Goal: Information Seeking & Learning: Check status

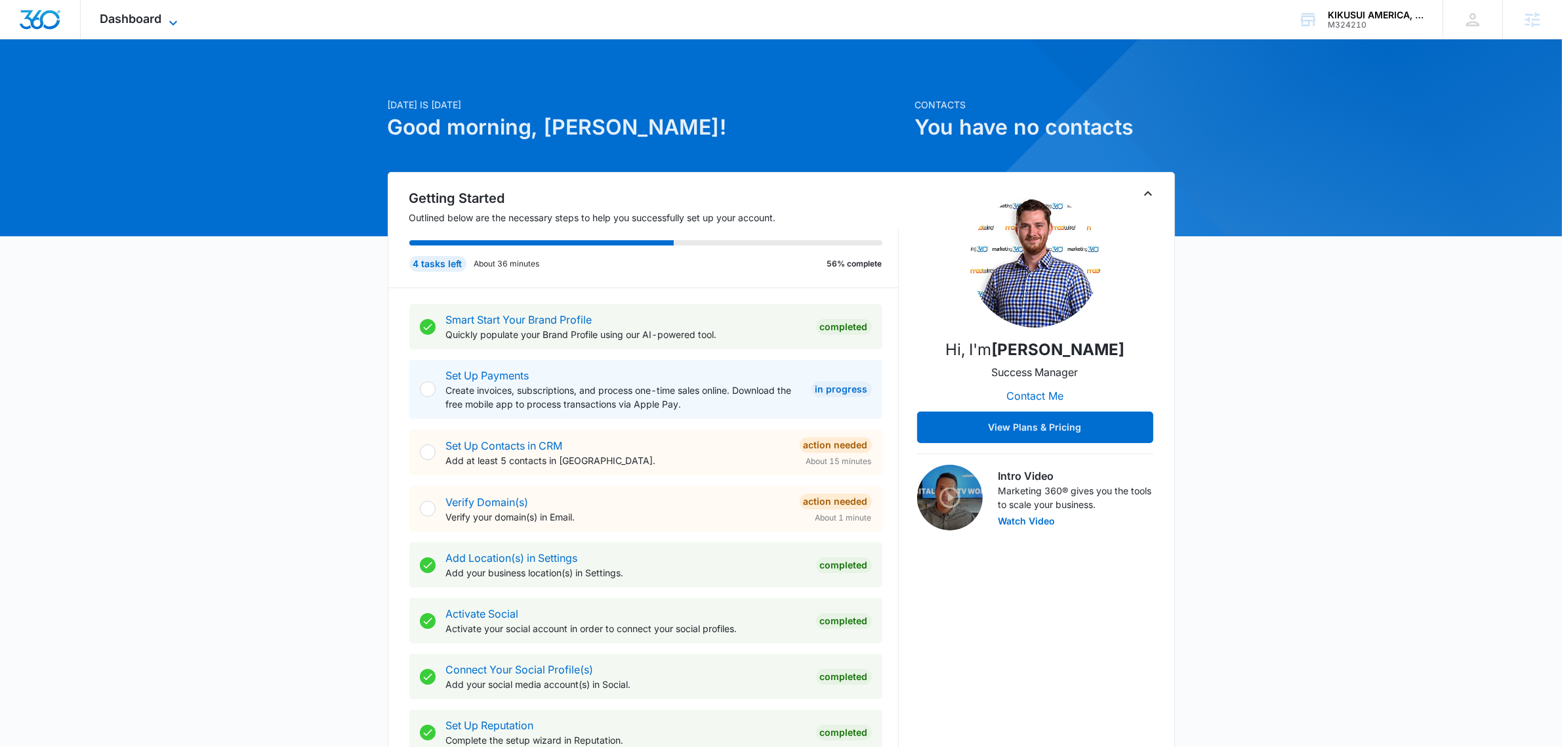
click at [158, 17] on span "Dashboard" at bounding box center [131, 19] width 62 height 14
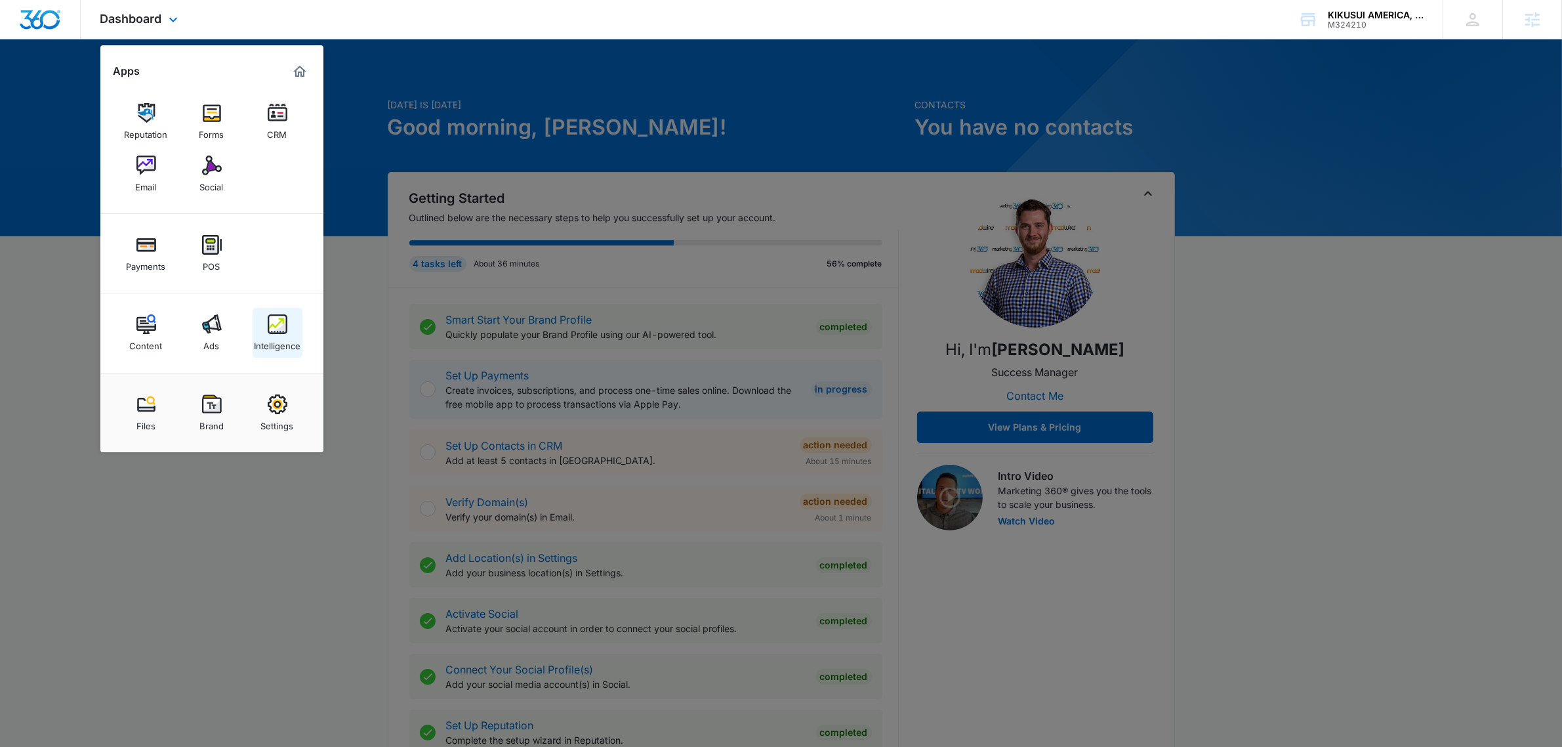
click at [278, 323] on img at bounding box center [278, 324] width 20 height 20
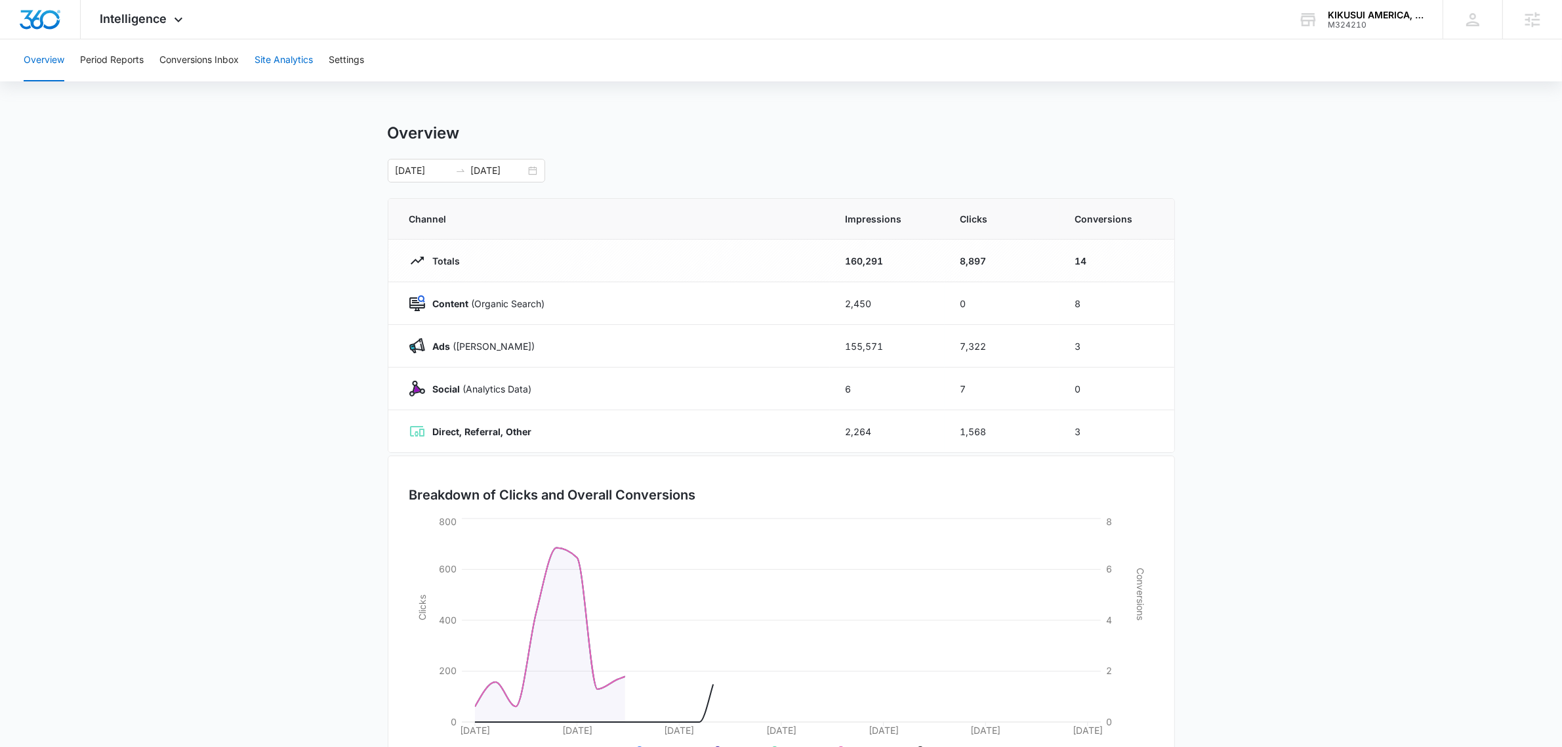
click at [274, 60] on button "Site Analytics" at bounding box center [284, 60] width 58 height 42
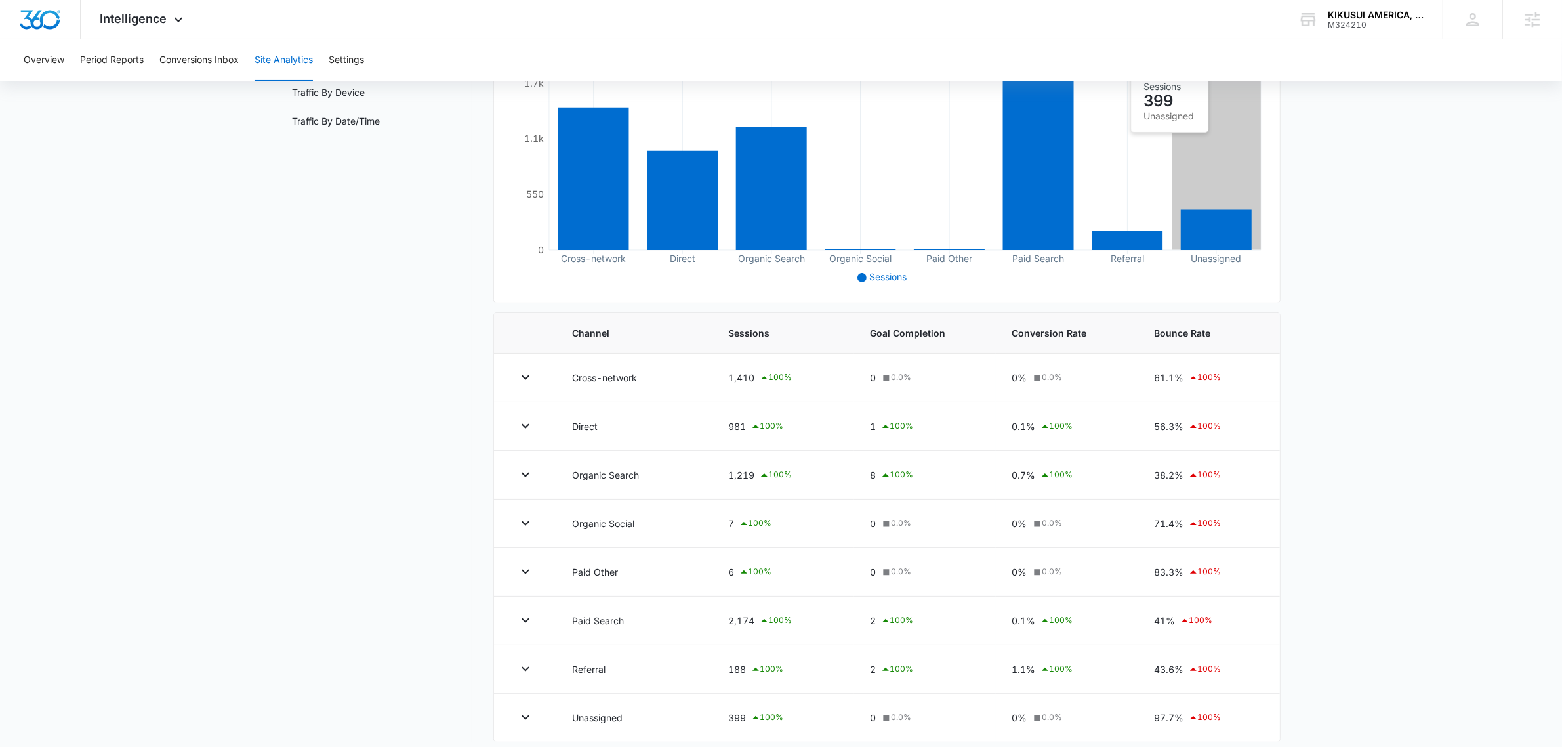
scroll to position [238, 0]
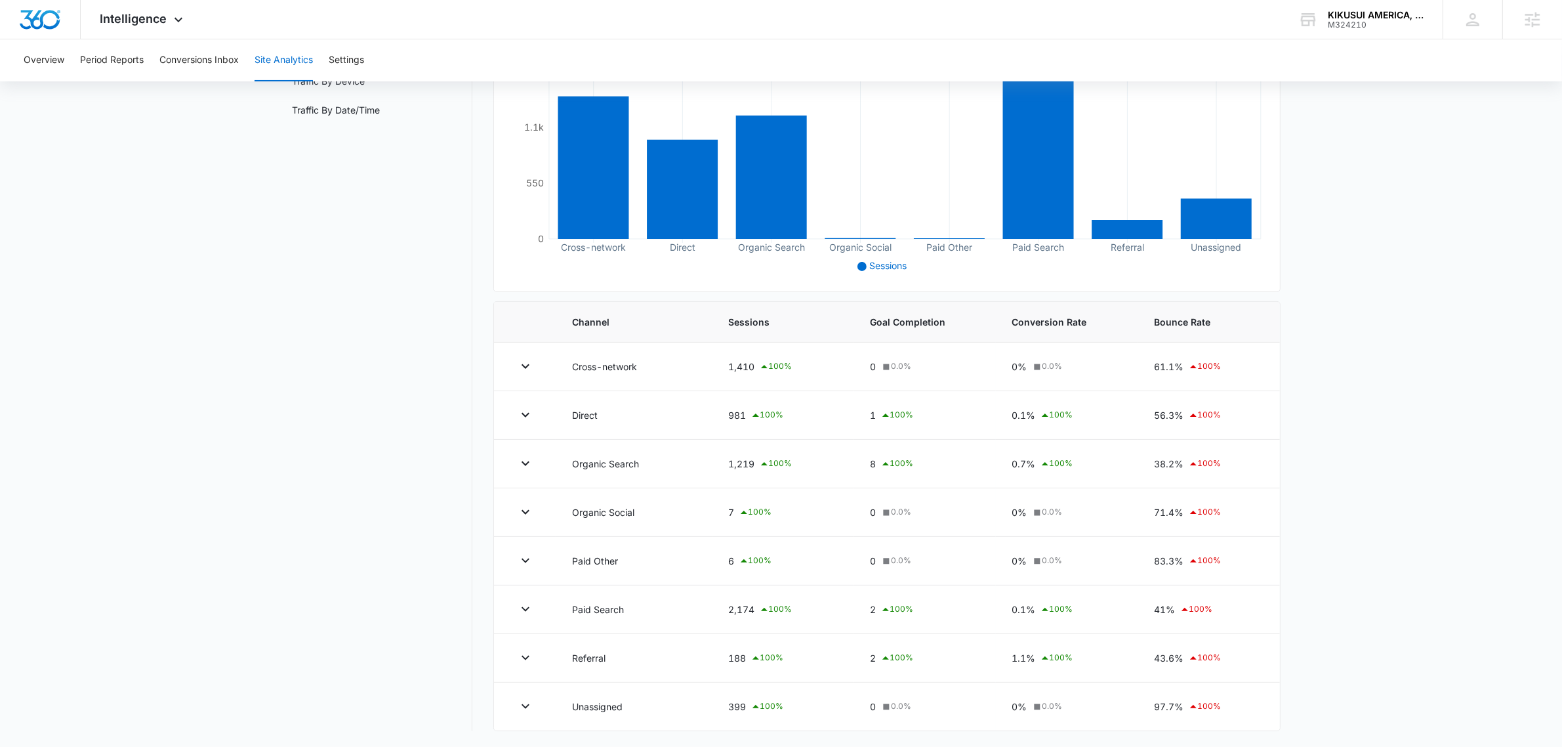
click at [320, 418] on nav "Site Analytics Channels Report Source Report Page Insights Location Data Conver…" at bounding box center [377, 311] width 191 height 839
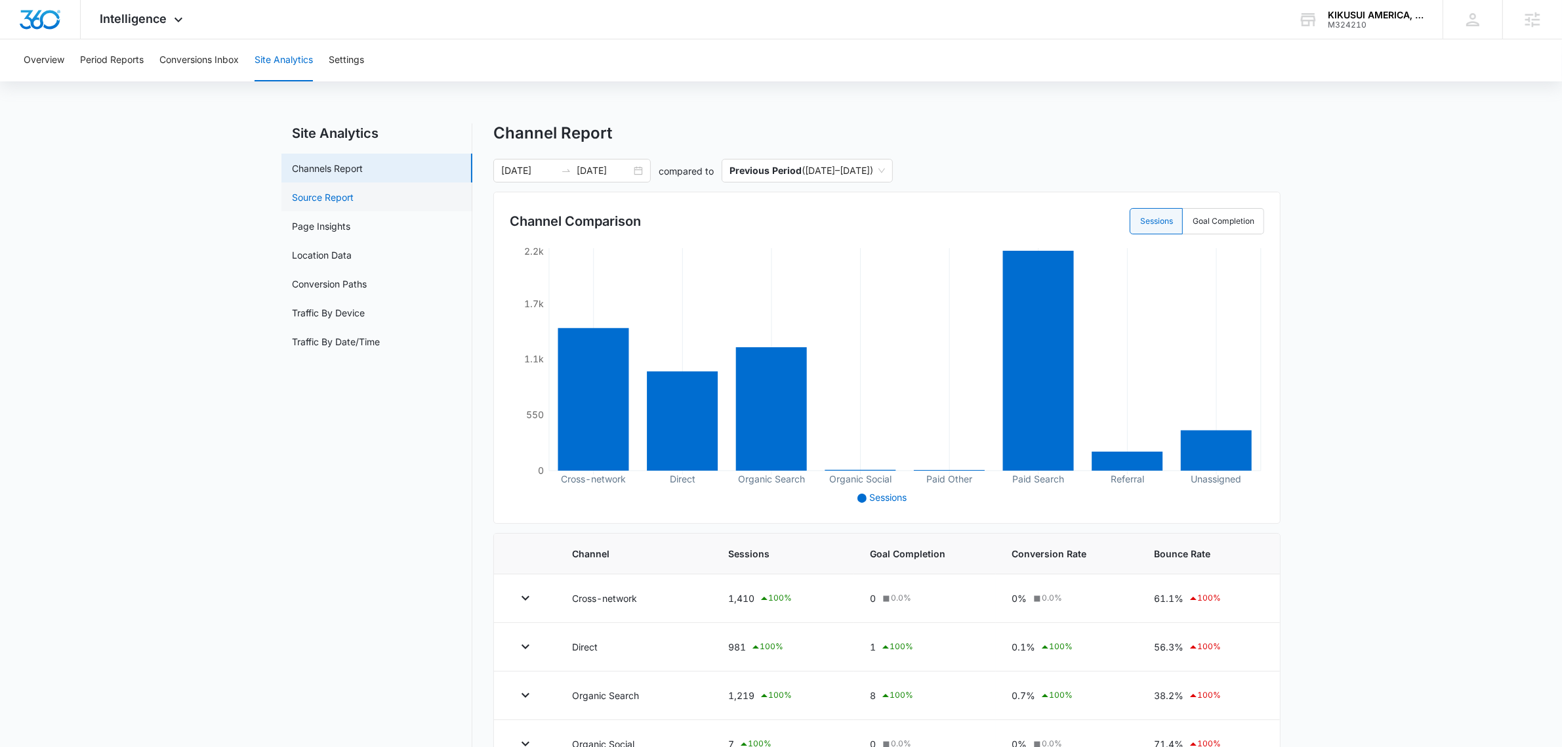
click at [354, 200] on link "Source Report" at bounding box center [323, 197] width 62 height 14
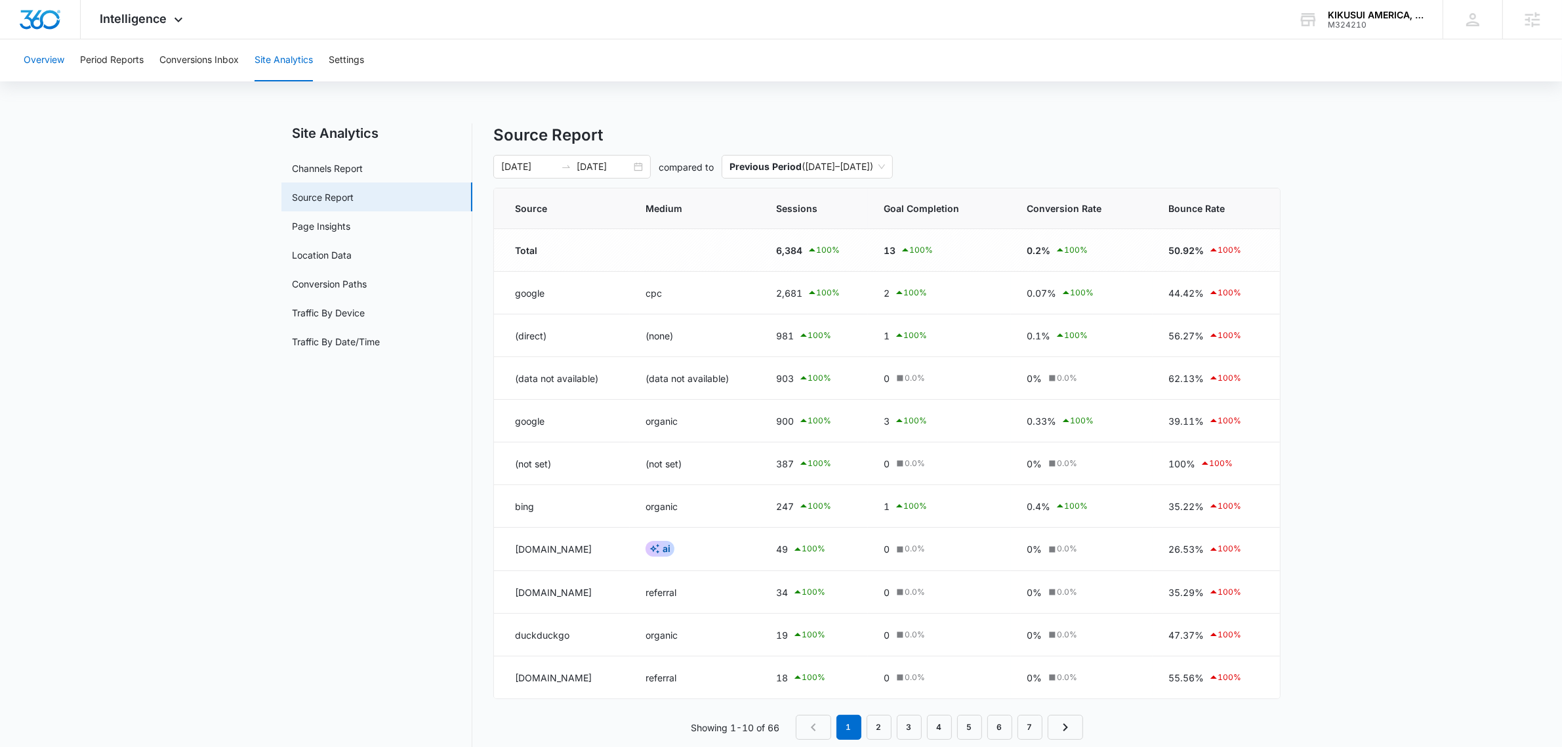
click at [30, 61] on button "Overview" at bounding box center [44, 60] width 41 height 42
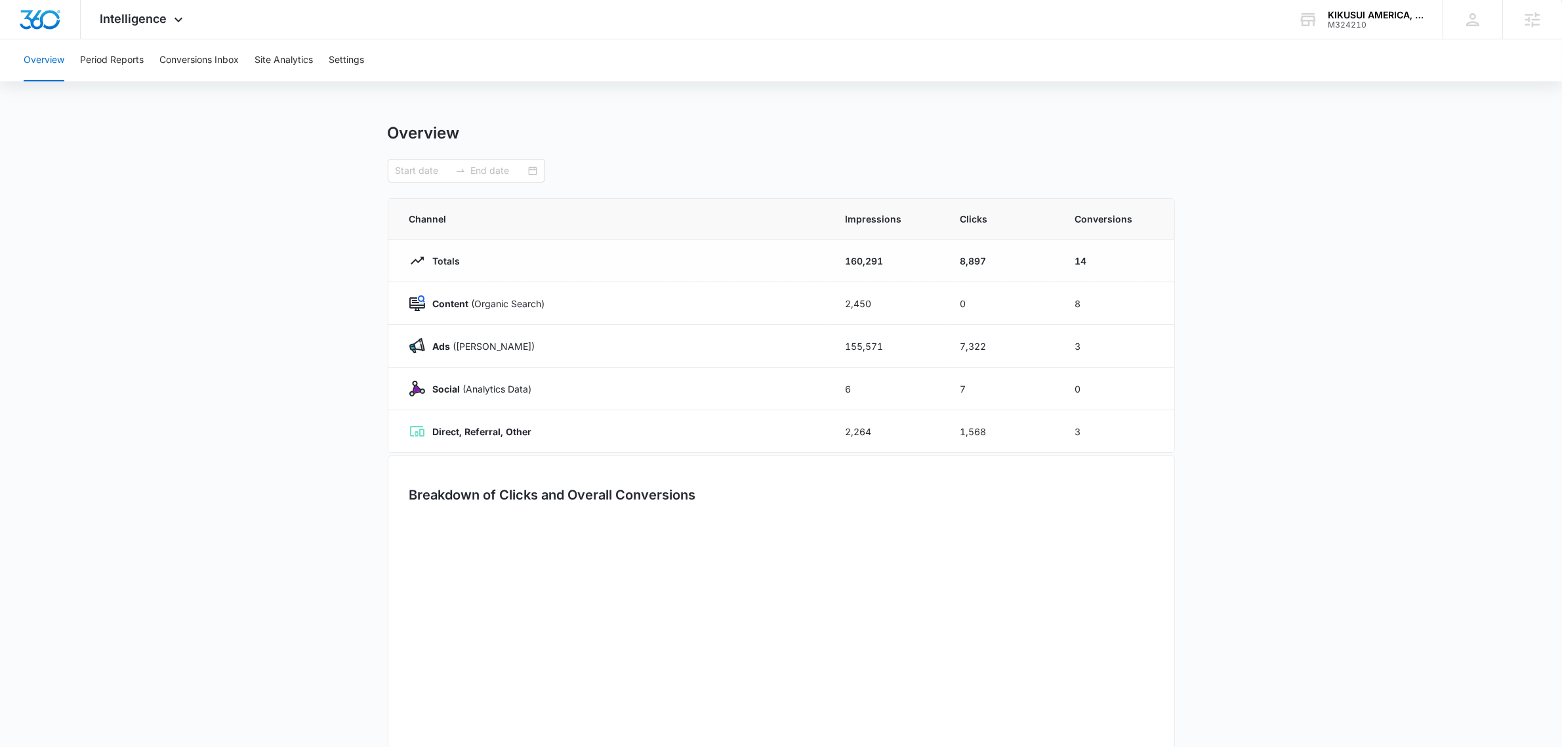
type input "07/13/2025"
type input "08/12/2025"
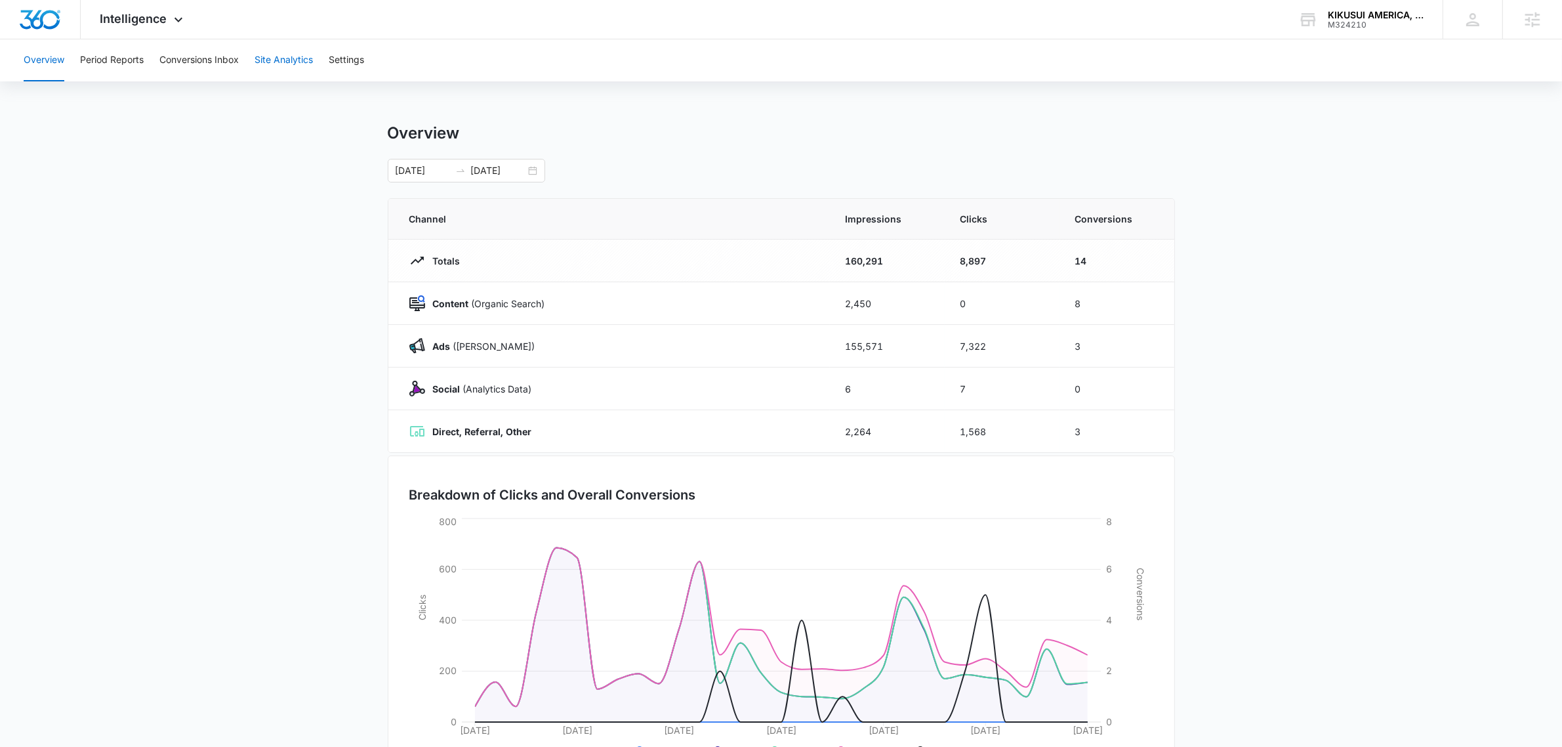
click at [270, 58] on button "Site Analytics" at bounding box center [284, 60] width 58 height 42
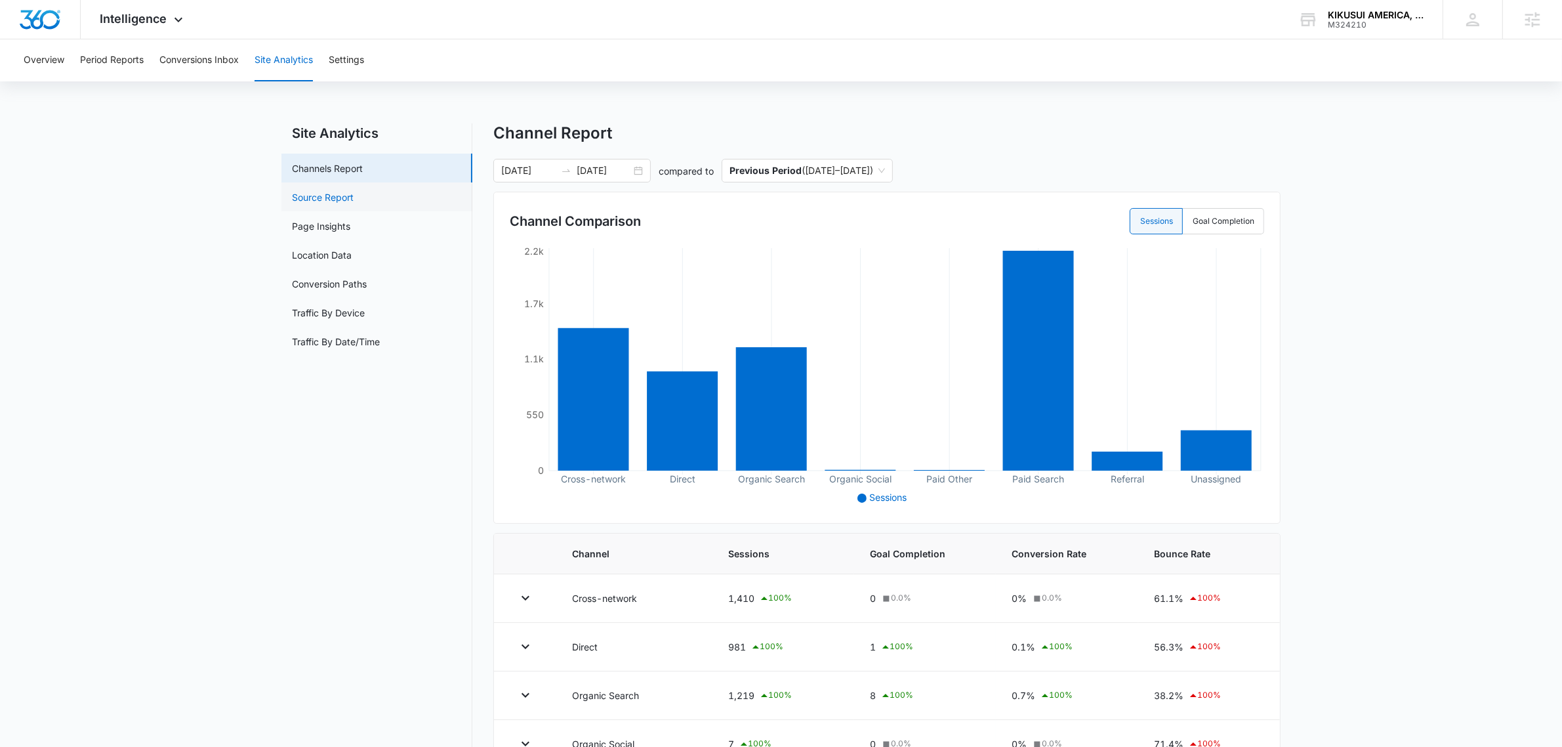
click at [348, 197] on link "Source Report" at bounding box center [323, 197] width 62 height 14
